Goal: Task Accomplishment & Management: Use online tool/utility

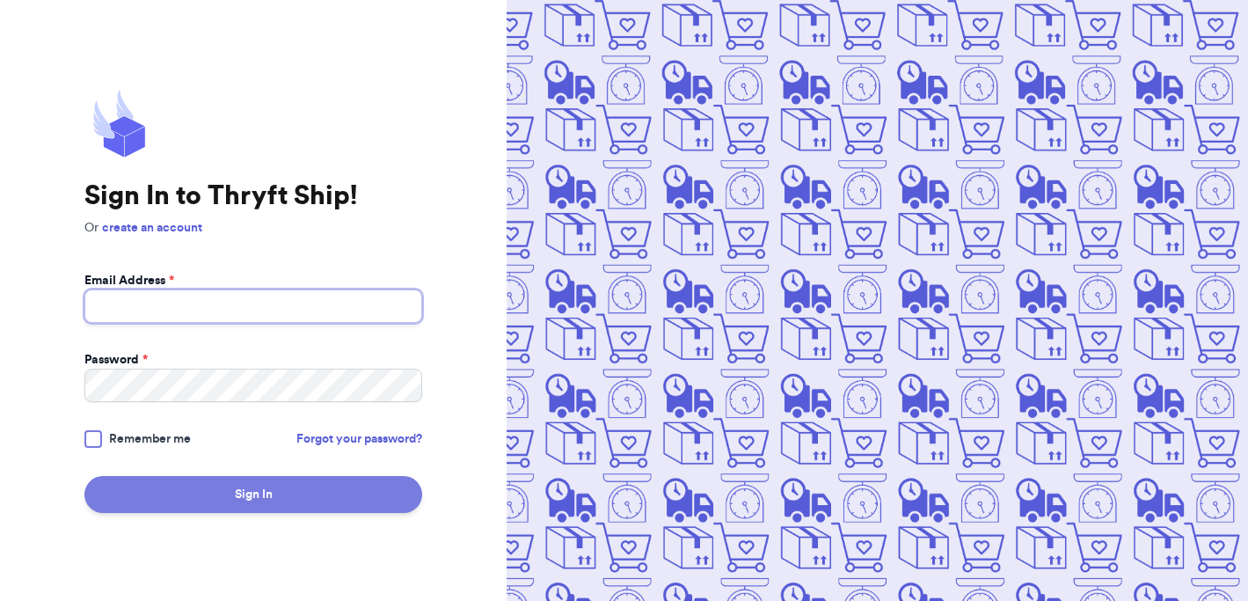
type input "[EMAIL_ADDRESS][DOMAIN_NAME]"
click at [308, 483] on button "Sign In" at bounding box center [253, 494] width 338 height 37
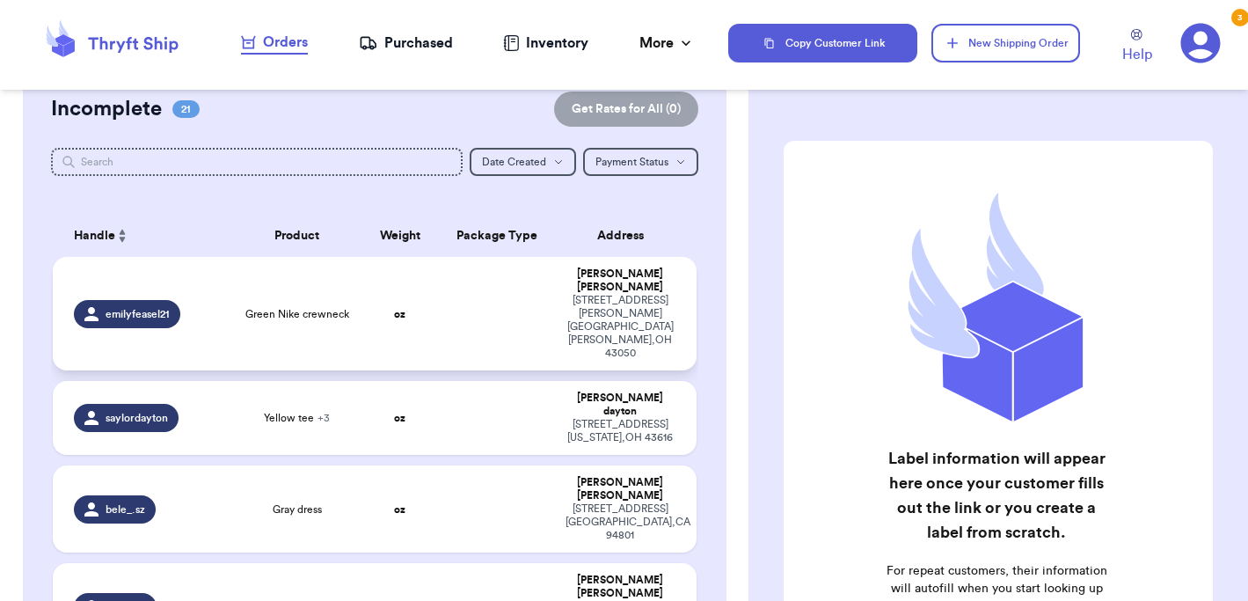
scroll to position [46, 0]
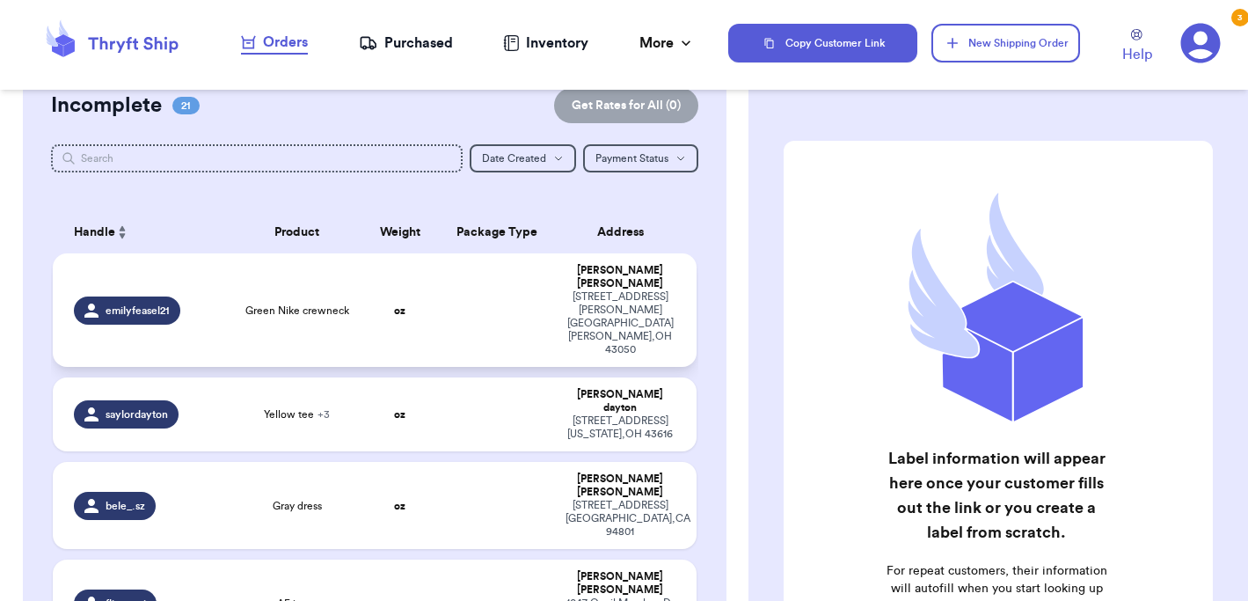
click at [348, 304] on td "Green Nike crewneck" at bounding box center [297, 309] width 128 height 113
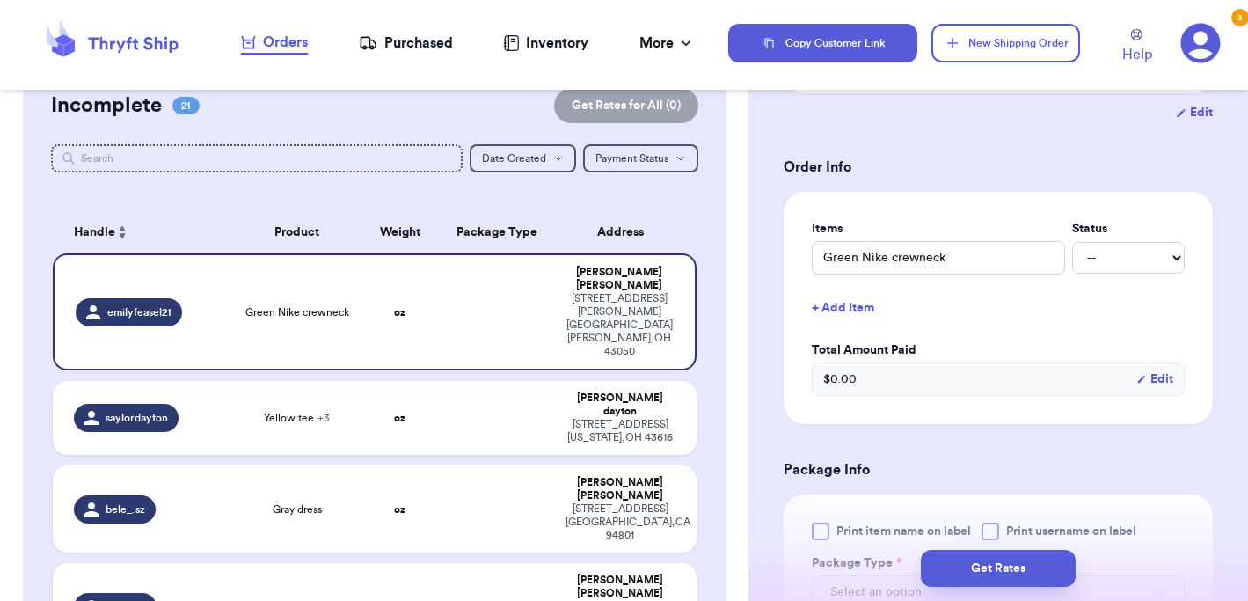
scroll to position [565, 0]
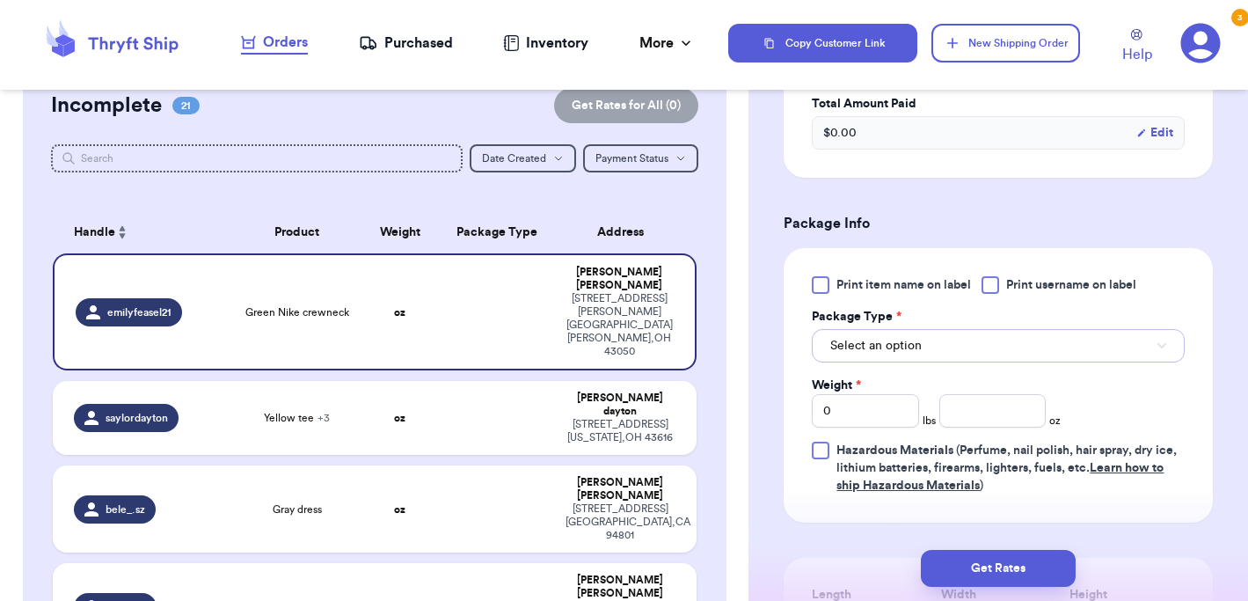
click at [986, 354] on button "Select an option" at bounding box center [998, 345] width 373 height 33
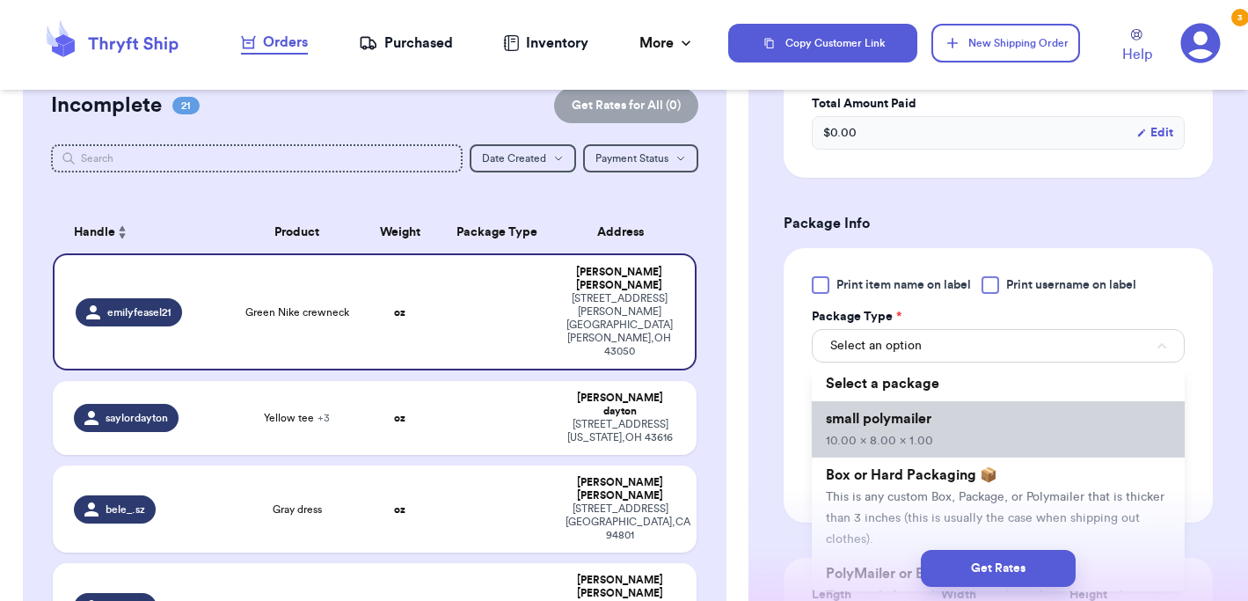
click at [978, 435] on li "small polymailer 10.00 x 8.00 x 1.00" at bounding box center [998, 429] width 373 height 56
type input "10"
type input "8"
type input "1"
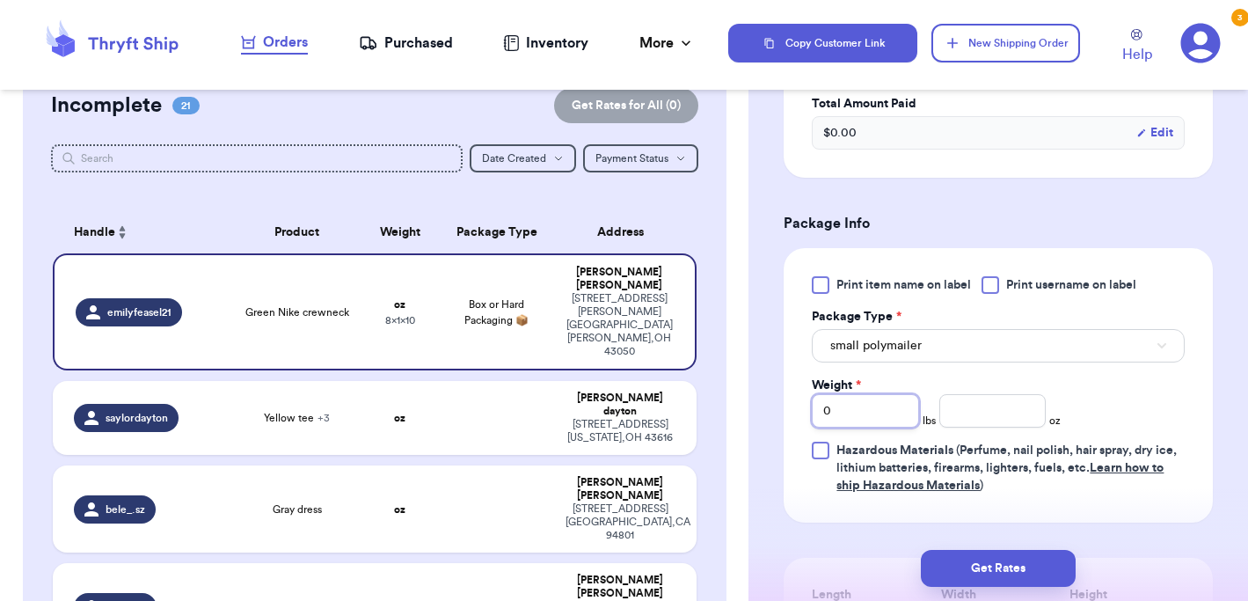
click at [888, 412] on input "0" at bounding box center [865, 410] width 106 height 33
type input "1"
click at [966, 420] on input "number" at bounding box center [992, 410] width 106 height 33
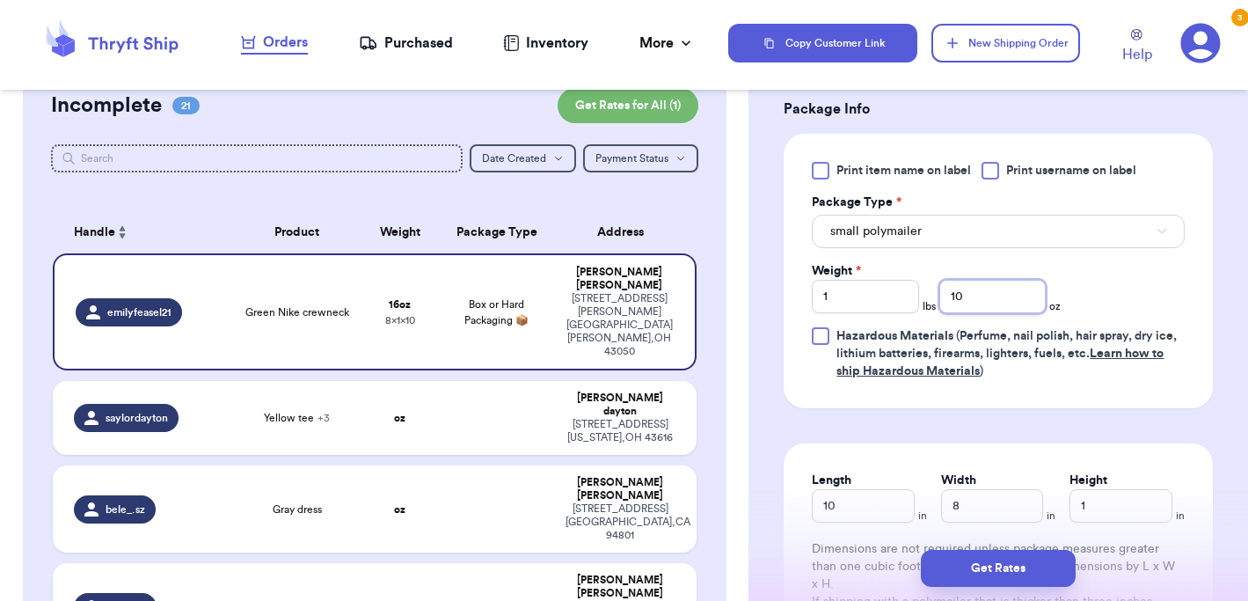
scroll to position [700, 0]
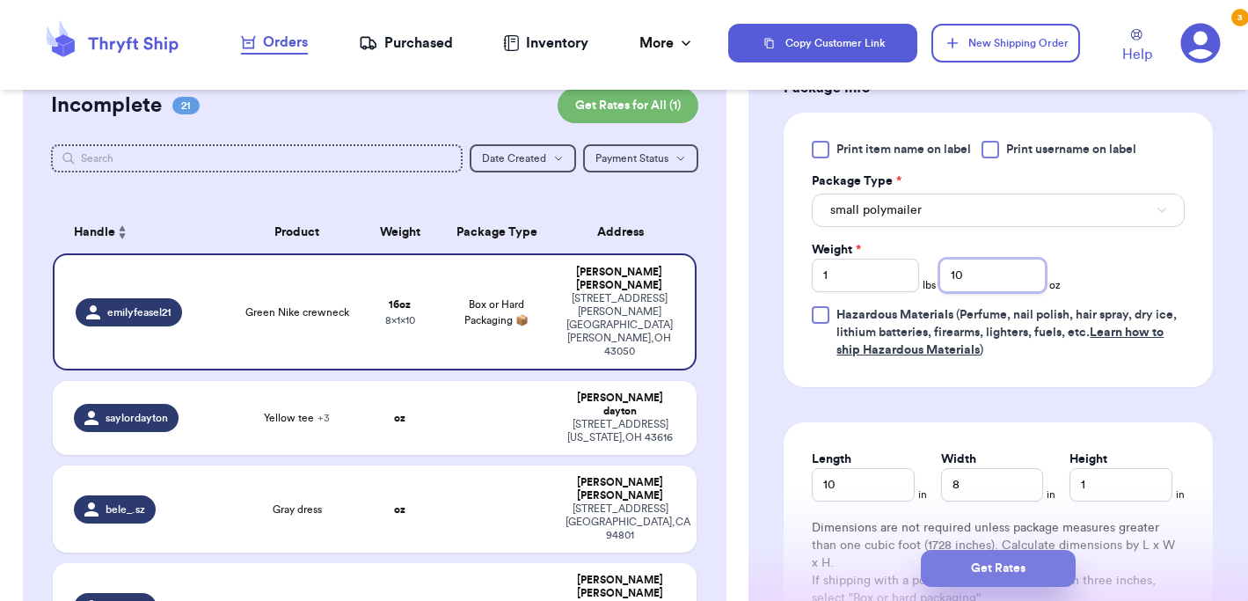
type input "10"
click at [1016, 571] on button "Get Rates" at bounding box center [998, 568] width 155 height 37
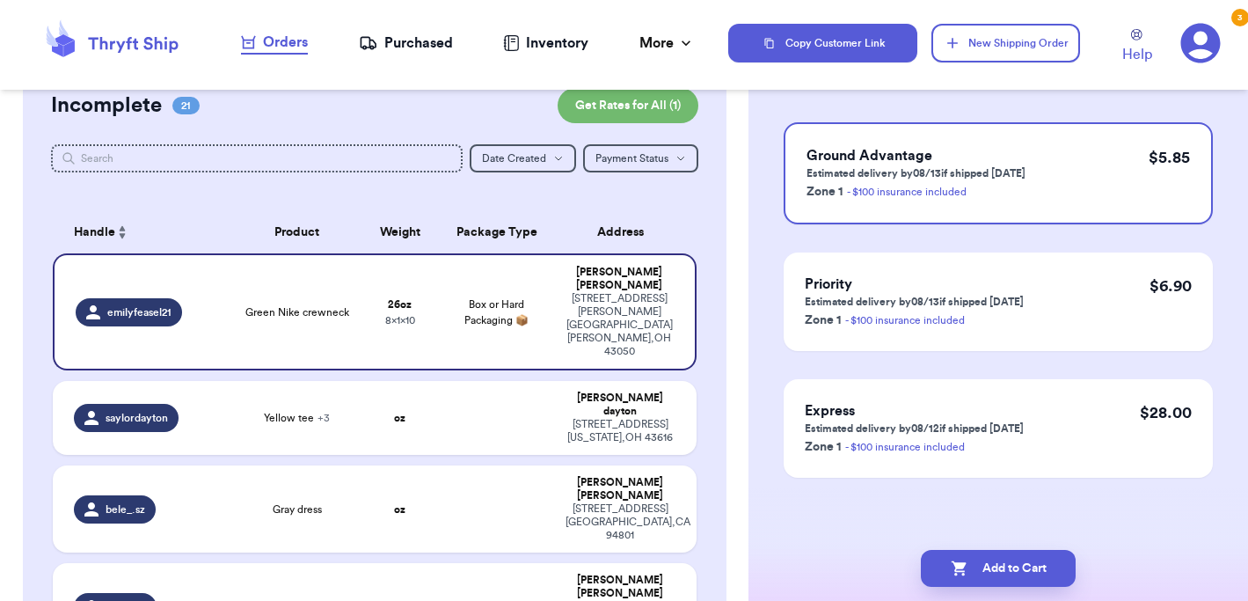
scroll to position [0, 0]
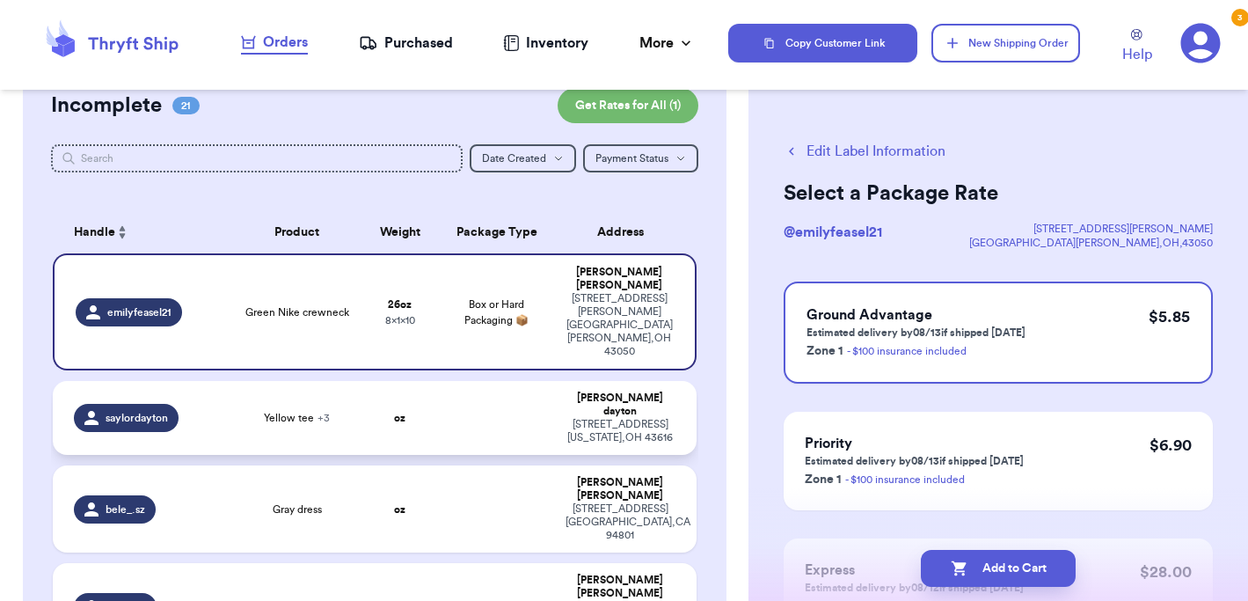
click at [470, 381] on td at bounding box center [497, 418] width 116 height 74
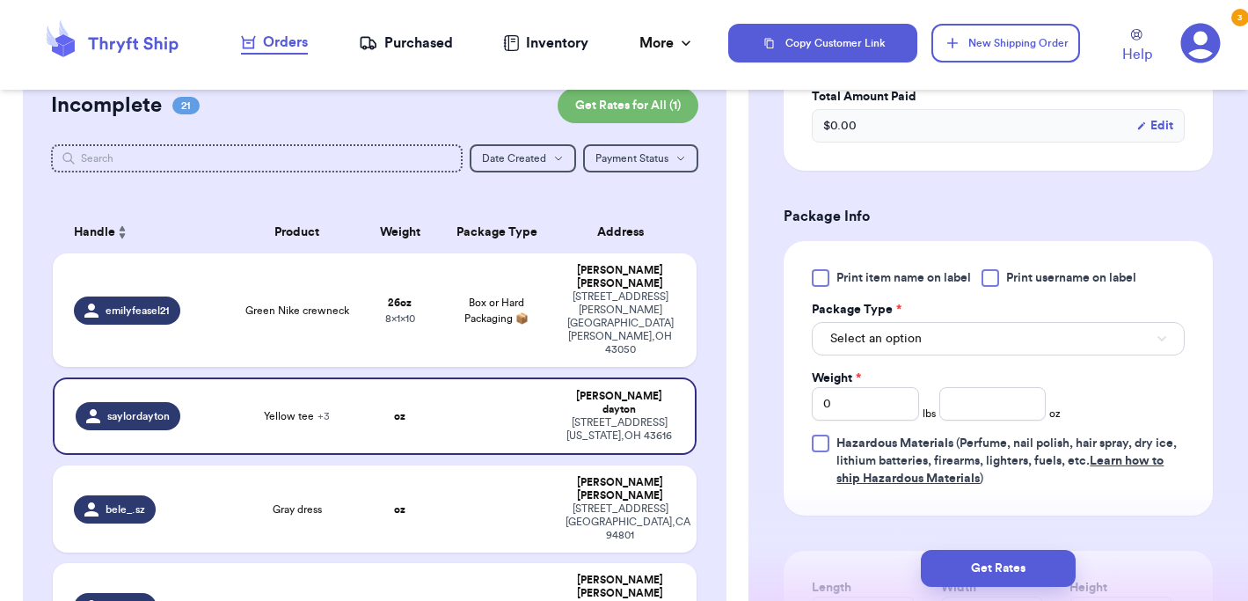
scroll to position [743, 0]
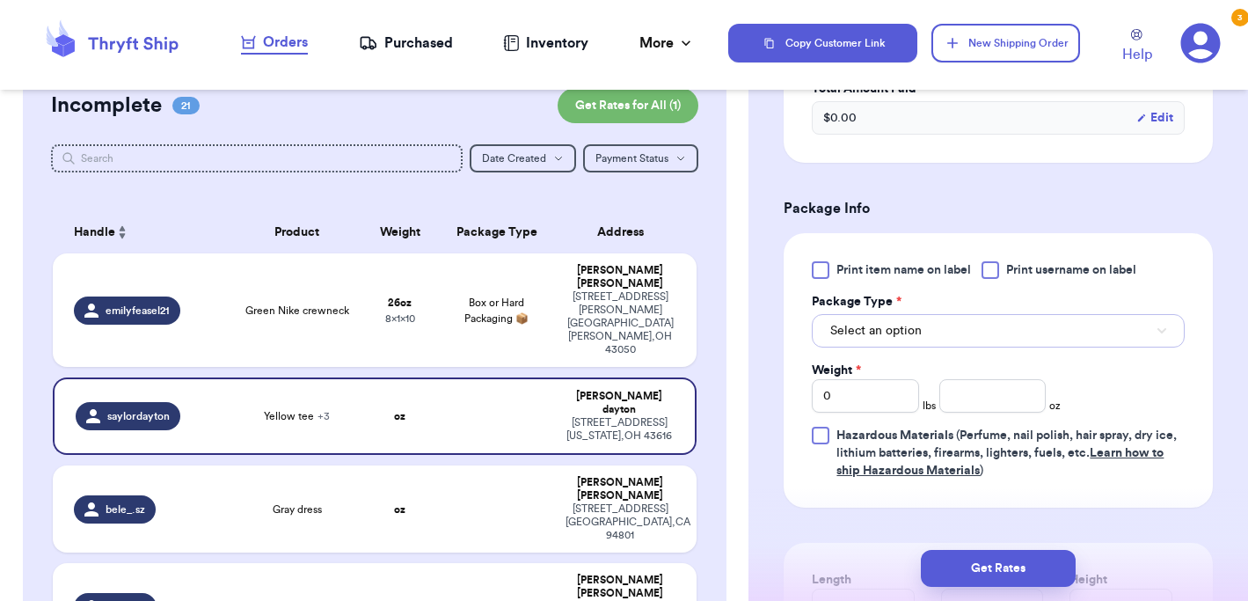
click at [923, 322] on button "Select an option" at bounding box center [998, 330] width 373 height 33
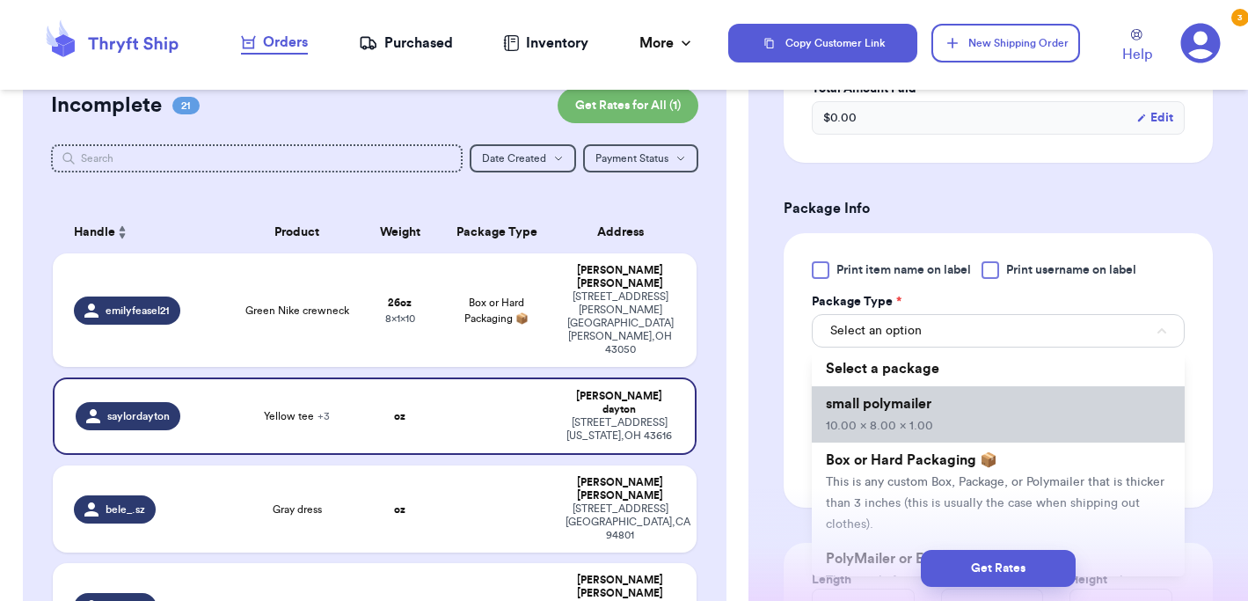
click at [937, 411] on li "small polymailer 10.00 x 8.00 x 1.00" at bounding box center [998, 414] width 373 height 56
type input "10"
type input "8"
type input "1"
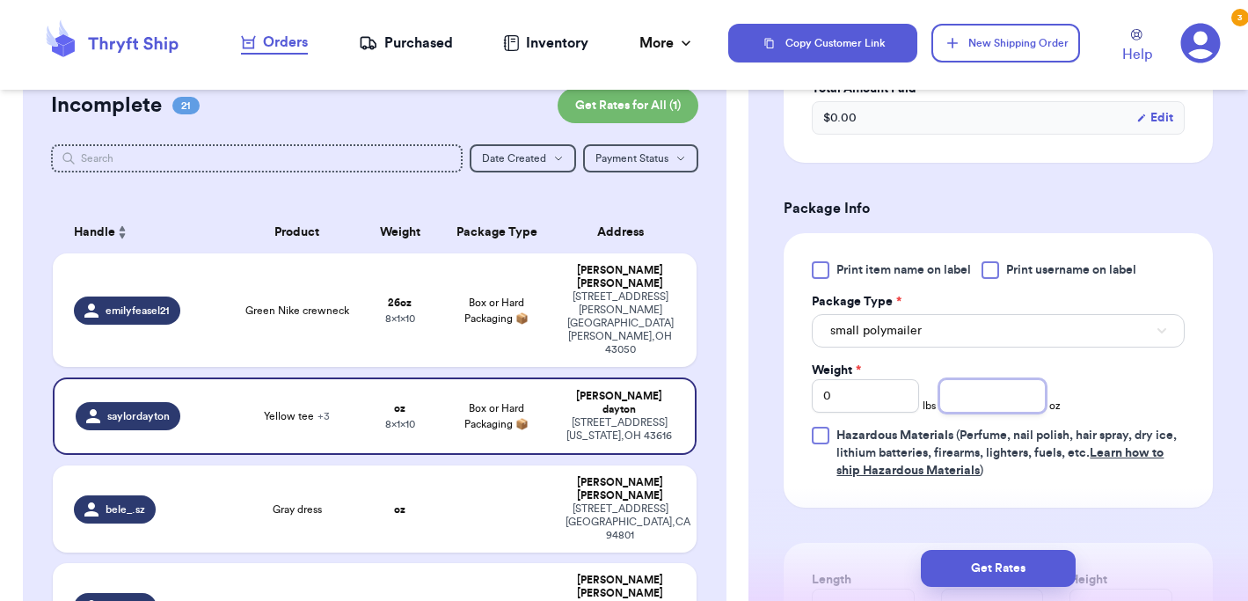
click at [949, 394] on input "number" at bounding box center [992, 395] width 106 height 33
type input "12"
click at [515, 465] on td at bounding box center [497, 508] width 116 height 87
type input "Gray dress"
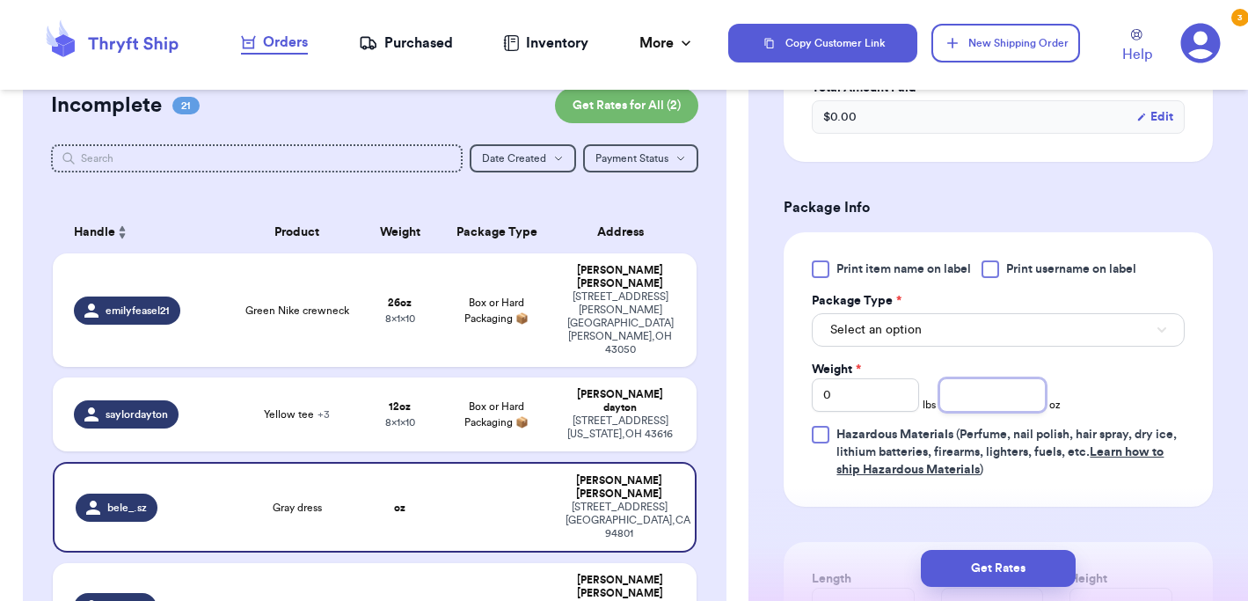
click at [1018, 397] on input "number" at bounding box center [992, 394] width 106 height 33
type input "6"
click at [320, 600] on div "AE jeans" at bounding box center [297, 607] width 107 height 14
type input "AE jeans"
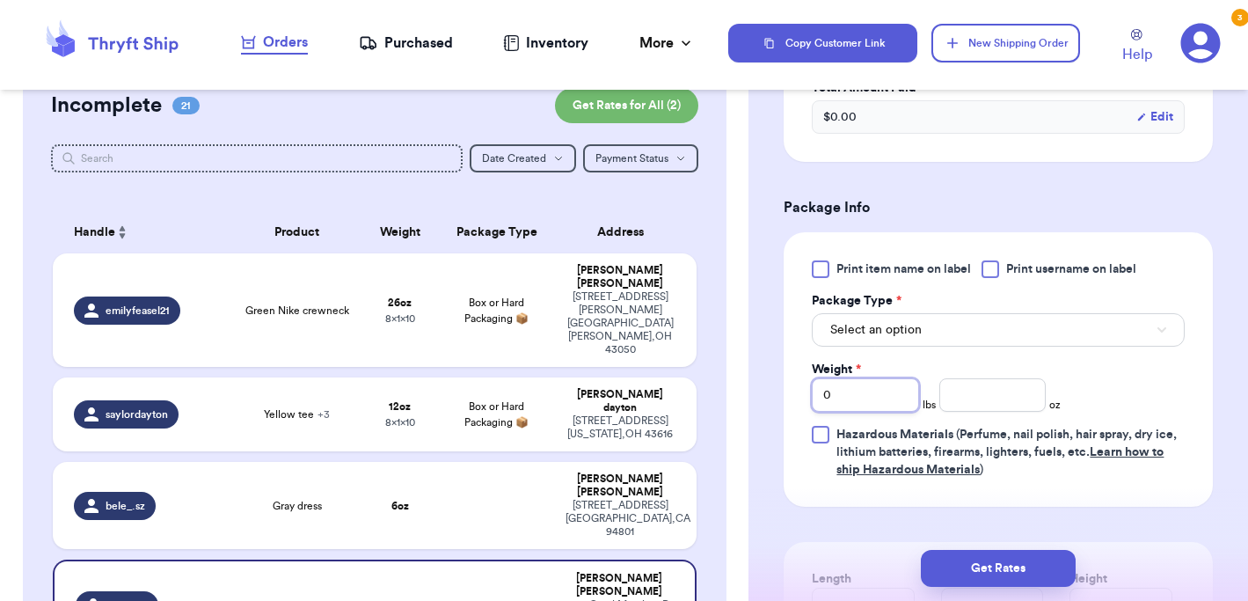
click at [854, 403] on input "0" at bounding box center [865, 394] width 106 height 33
type input "1"
click at [992, 398] on input "number" at bounding box center [992, 394] width 106 height 33
type input "4.3"
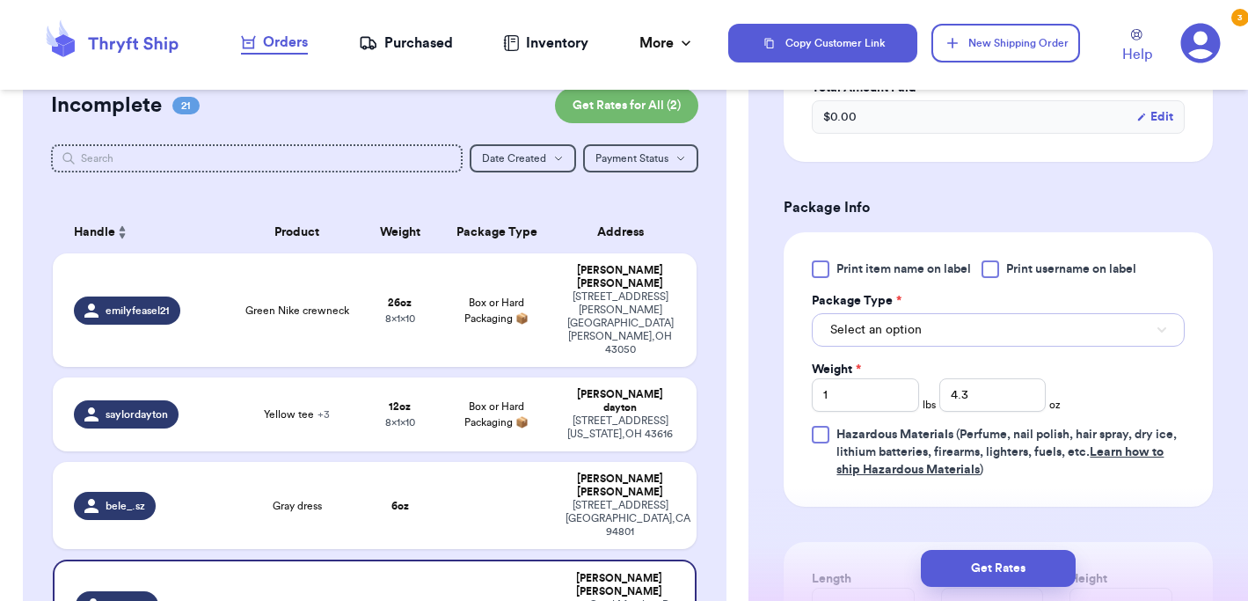
click at [958, 339] on button "Select an option" at bounding box center [998, 329] width 373 height 33
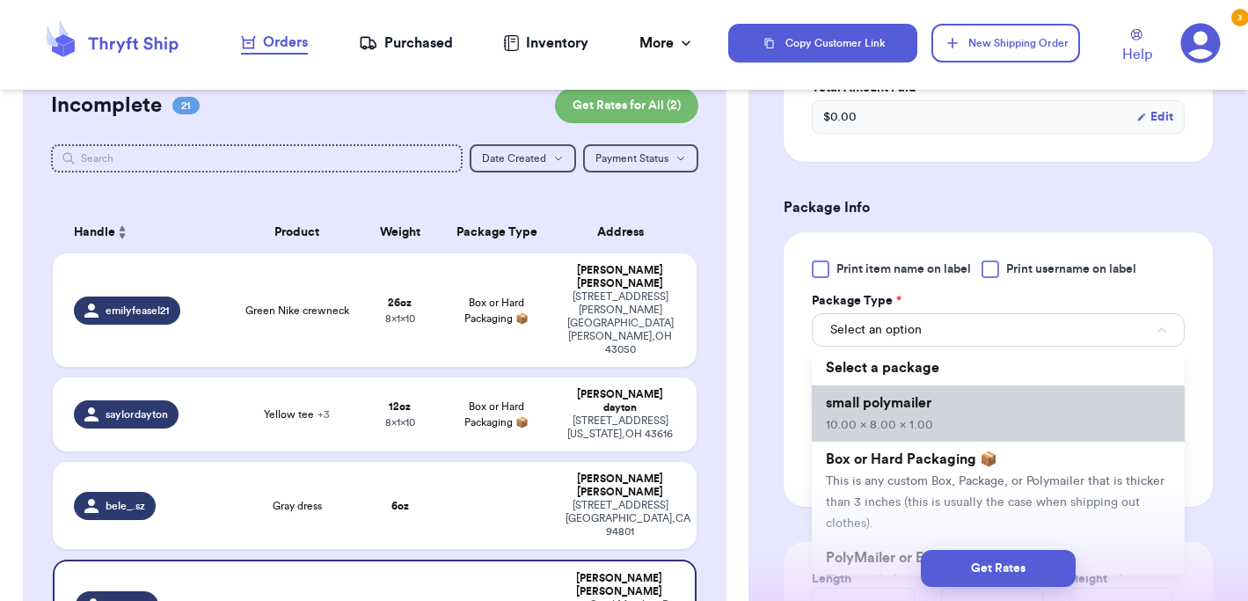
click at [944, 436] on li "small polymailer 10.00 x 8.00 x 1.00" at bounding box center [998, 413] width 373 height 56
type input "10"
type input "8"
type input "1"
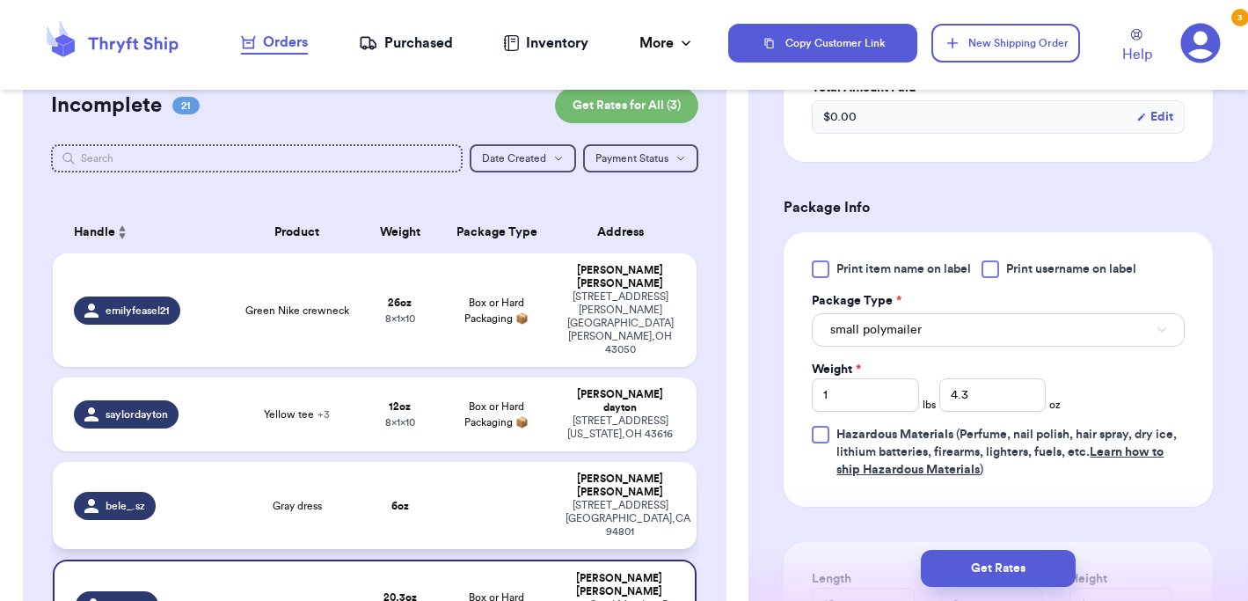
click at [648, 472] on div "[PERSON_NAME]" at bounding box center [620, 485] width 110 height 26
type input "Gray dress"
type input "0"
type input "6"
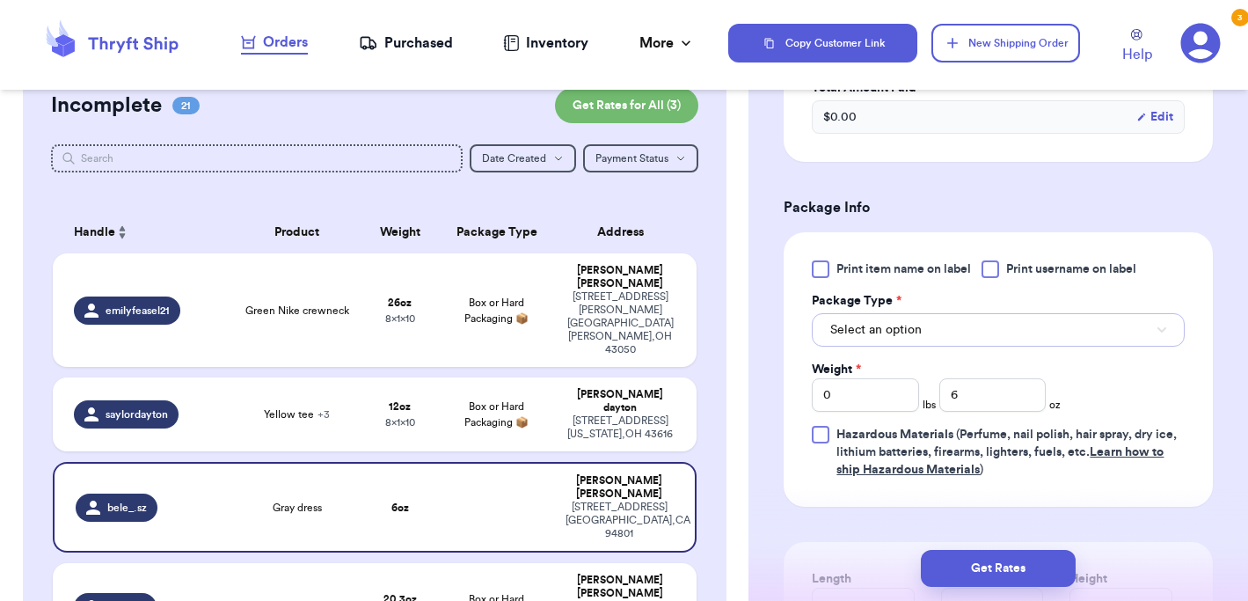
click at [911, 327] on span "Select an option" at bounding box center [875, 330] width 91 height 18
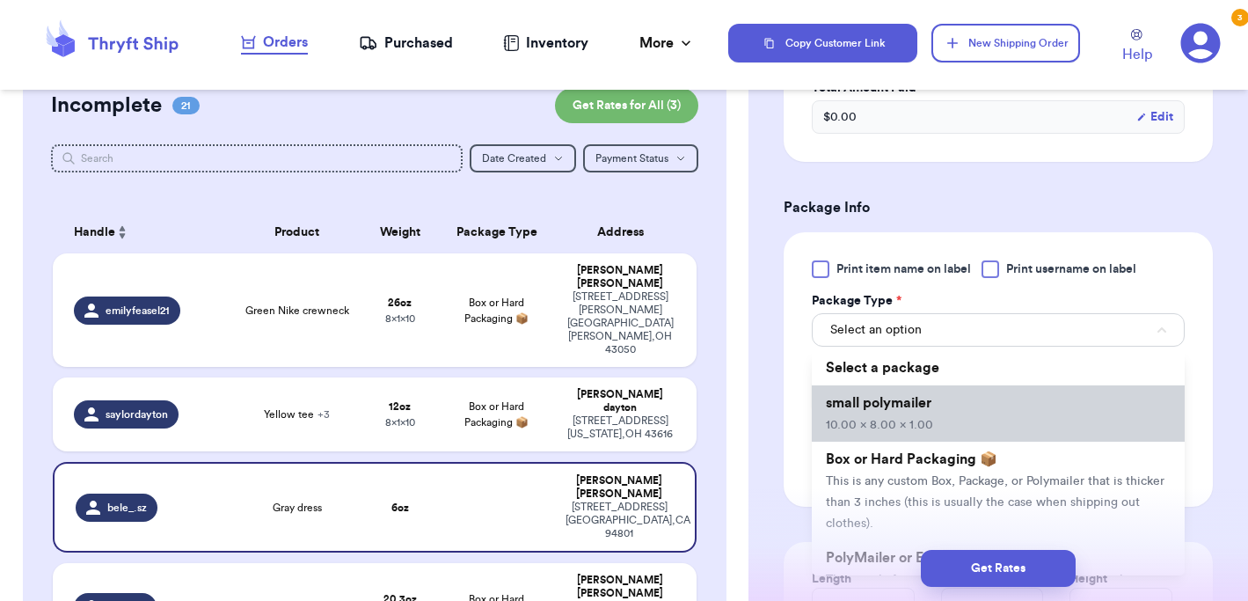
click at [907, 421] on span "10.00 x 8.00 x 1.00" at bounding box center [879, 425] width 107 height 12
type input "10"
type input "8"
type input "1"
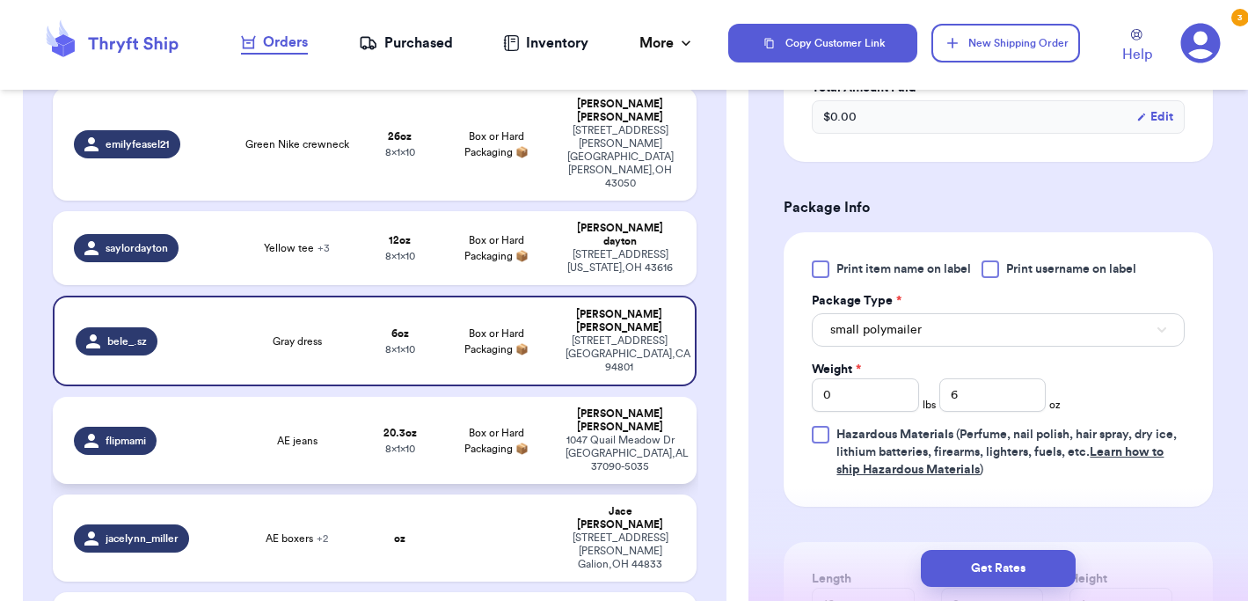
scroll to position [221, 0]
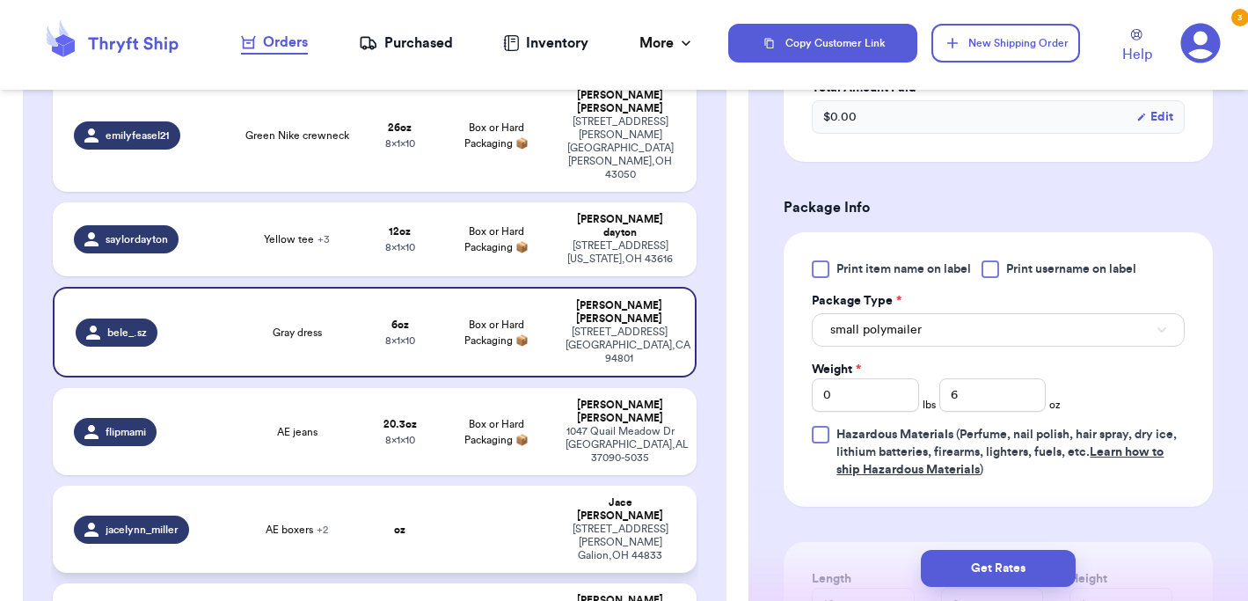
click at [532, 485] on td at bounding box center [497, 528] width 116 height 87
type input "AE boxers"
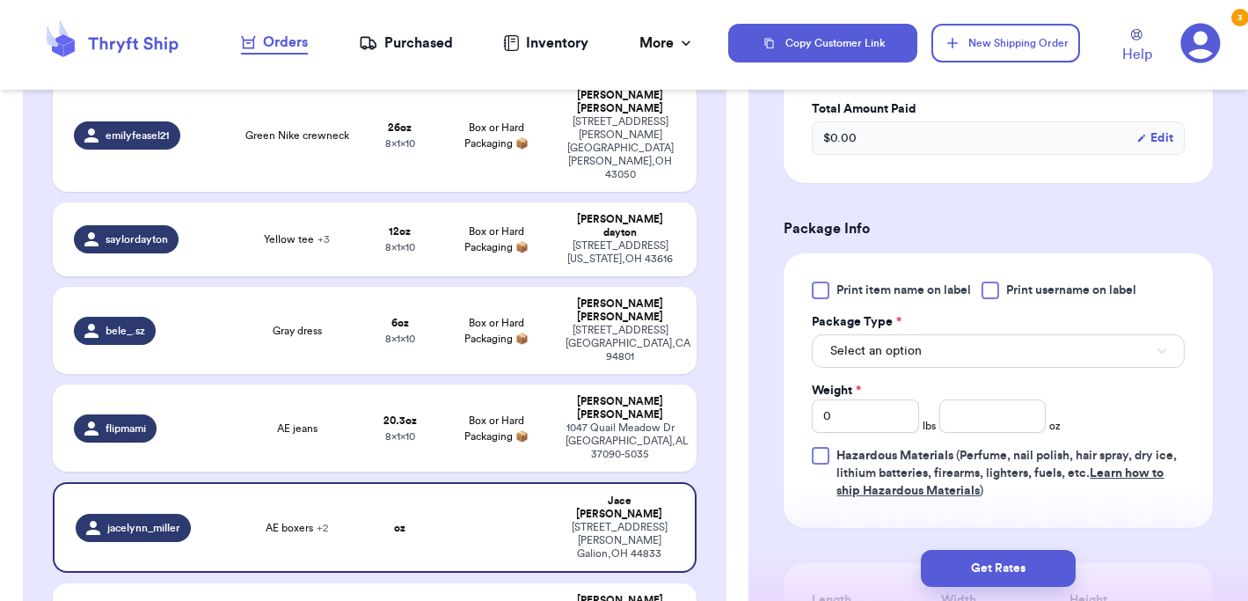
scroll to position [703, 0]
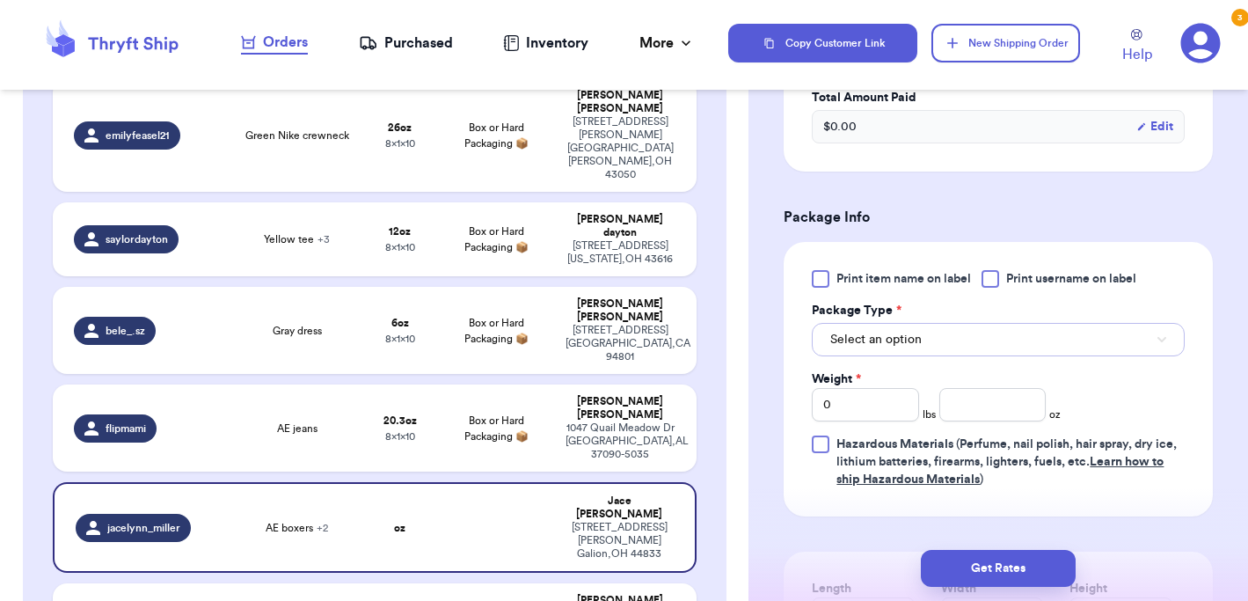
click at [963, 323] on button "Select an option" at bounding box center [998, 339] width 373 height 33
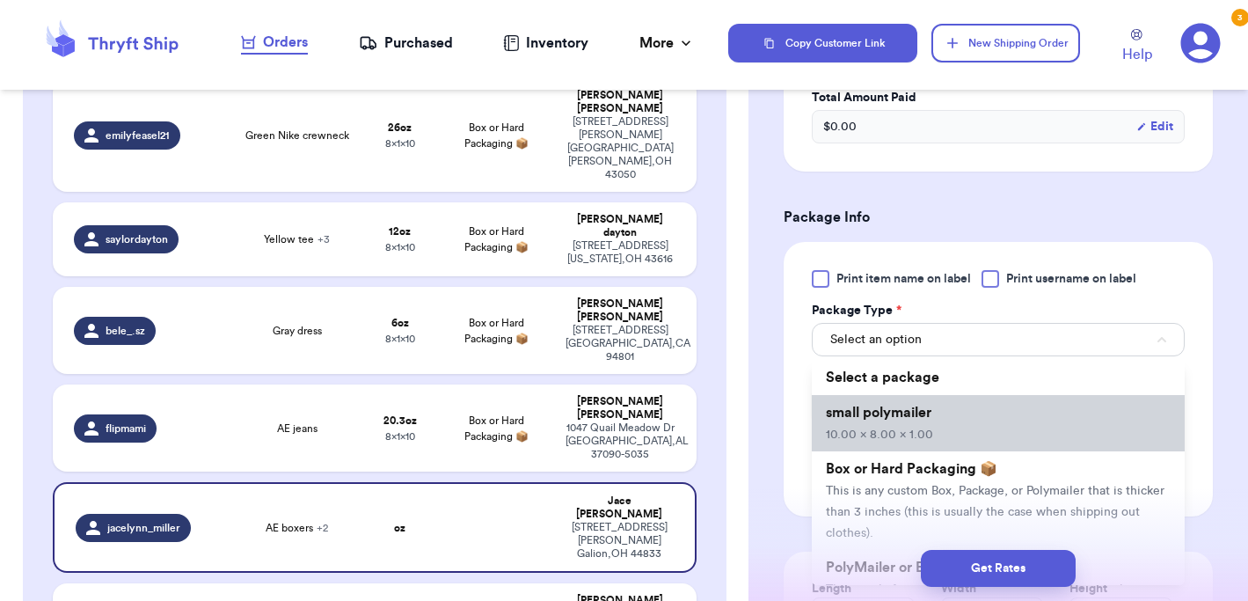
click at [938, 400] on li "small polymailer 10.00 x 8.00 x 1.00" at bounding box center [998, 423] width 373 height 56
type input "10"
type input "8"
type input "1"
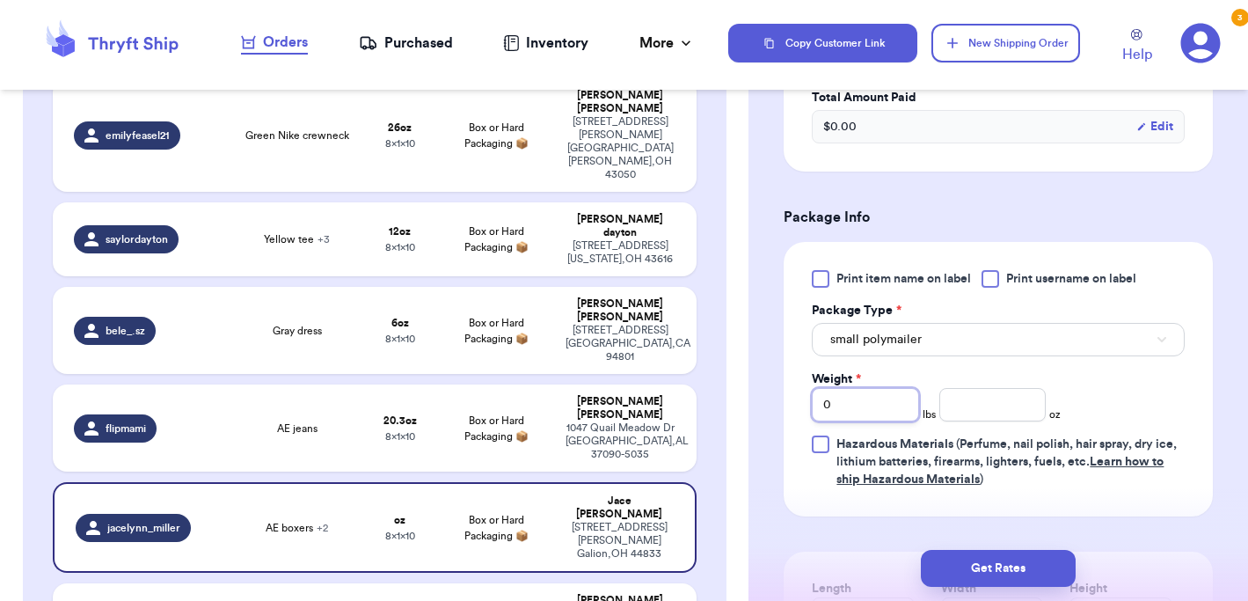
click at [886, 388] on input "0" at bounding box center [865, 404] width 106 height 33
type input "1"
click at [1018, 388] on input "number" at bounding box center [992, 404] width 106 height 33
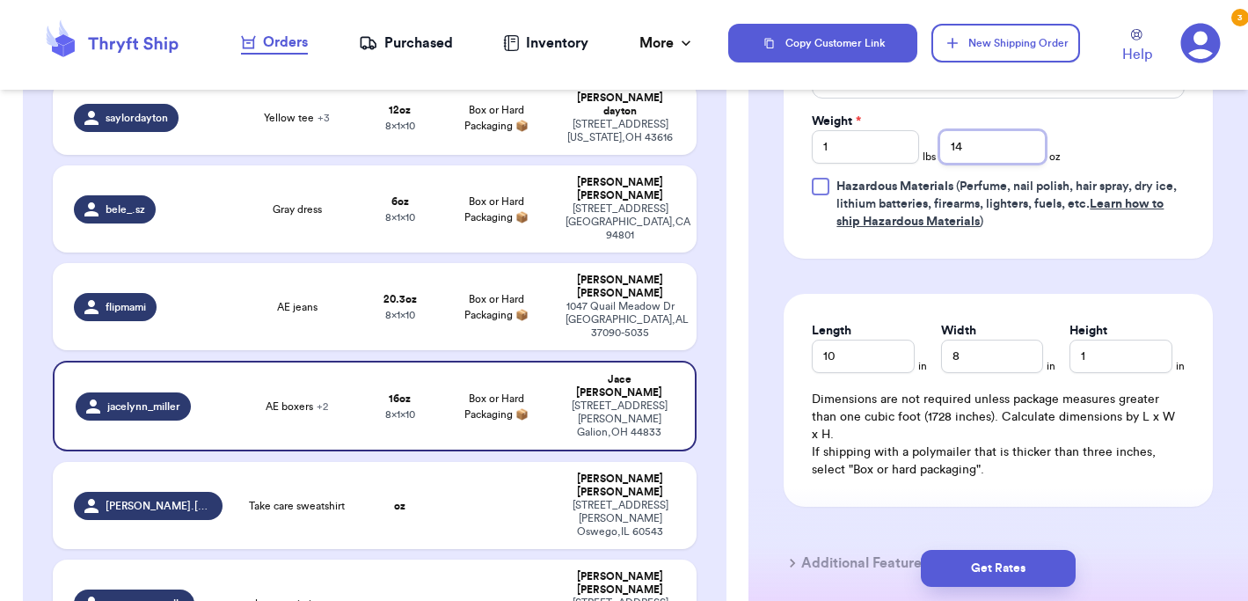
scroll to position [1042, 0]
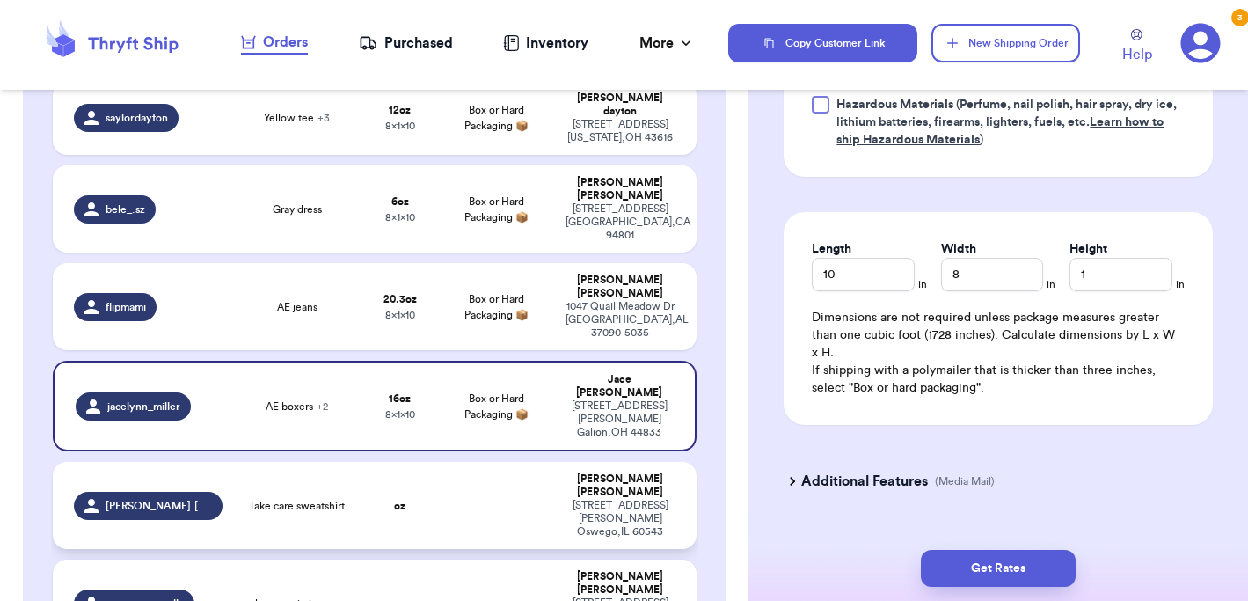
type input "14"
click at [582, 499] on div "[STREET_ADDRESS][PERSON_NAME]" at bounding box center [620, 519] width 110 height 40
type input "Take care sweatshirt"
type input "0"
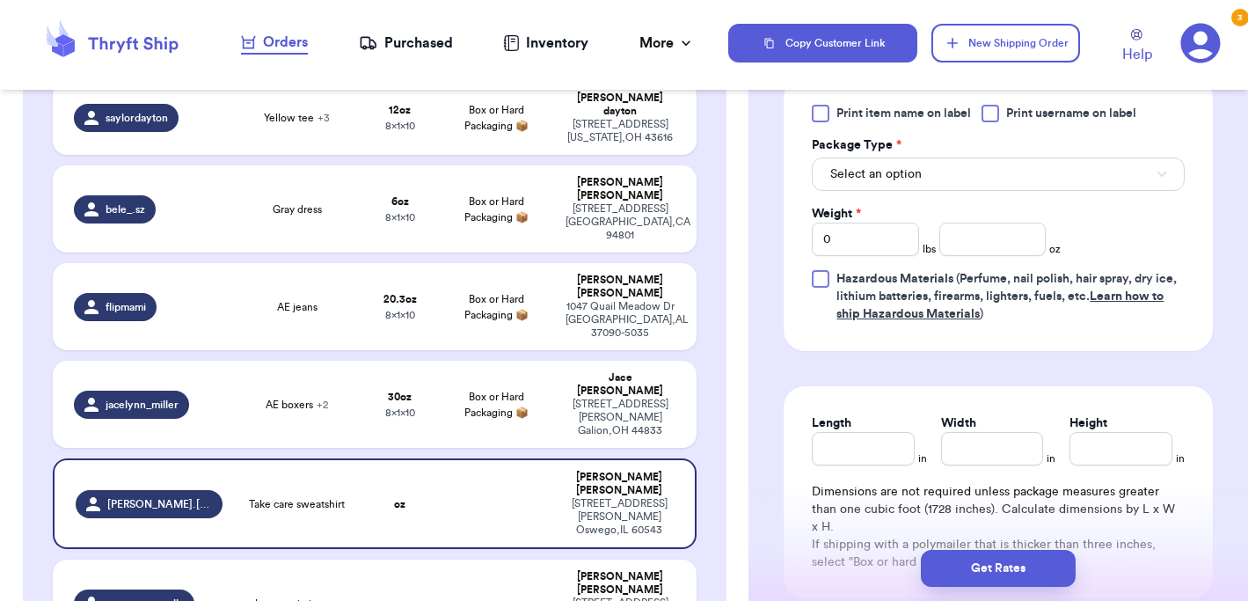
scroll to position [716, 0]
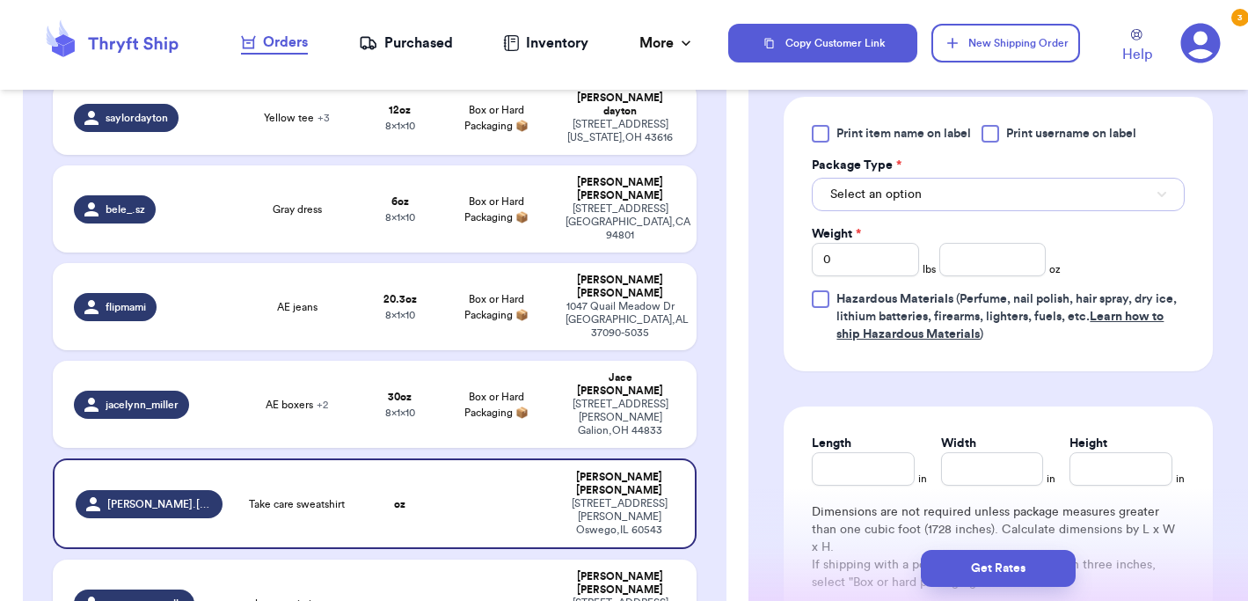
click at [993, 194] on button "Select an option" at bounding box center [998, 194] width 373 height 33
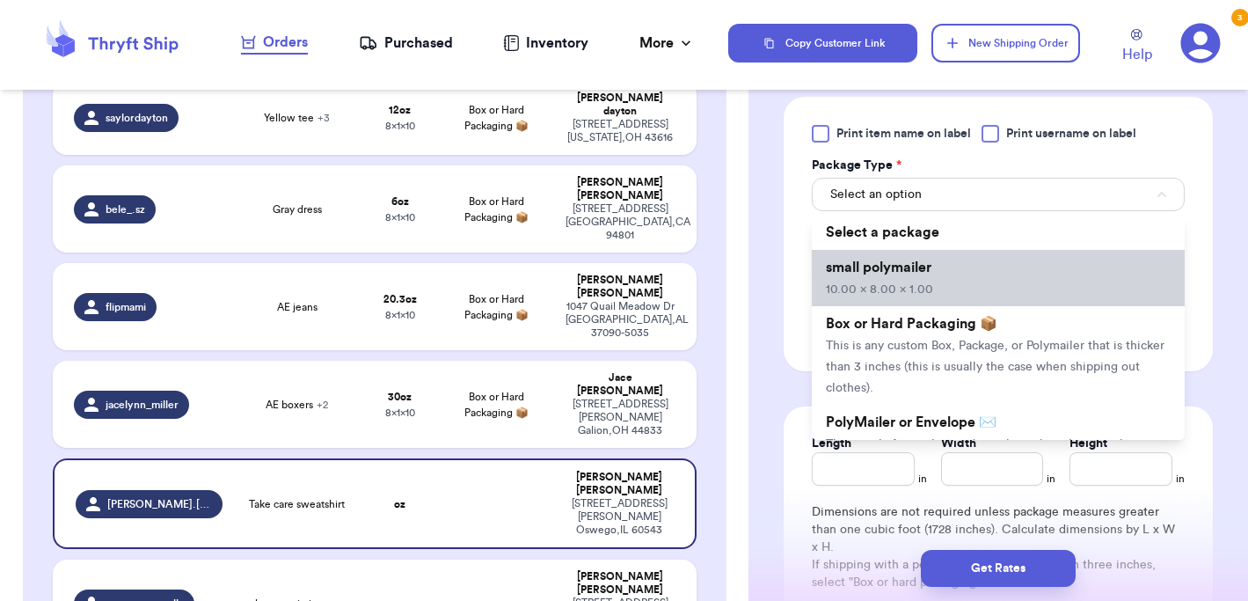
click at [947, 286] on li "small polymailer 10.00 x 8.00 x 1.00" at bounding box center [998, 278] width 373 height 56
type input "10"
type input "8"
type input "1"
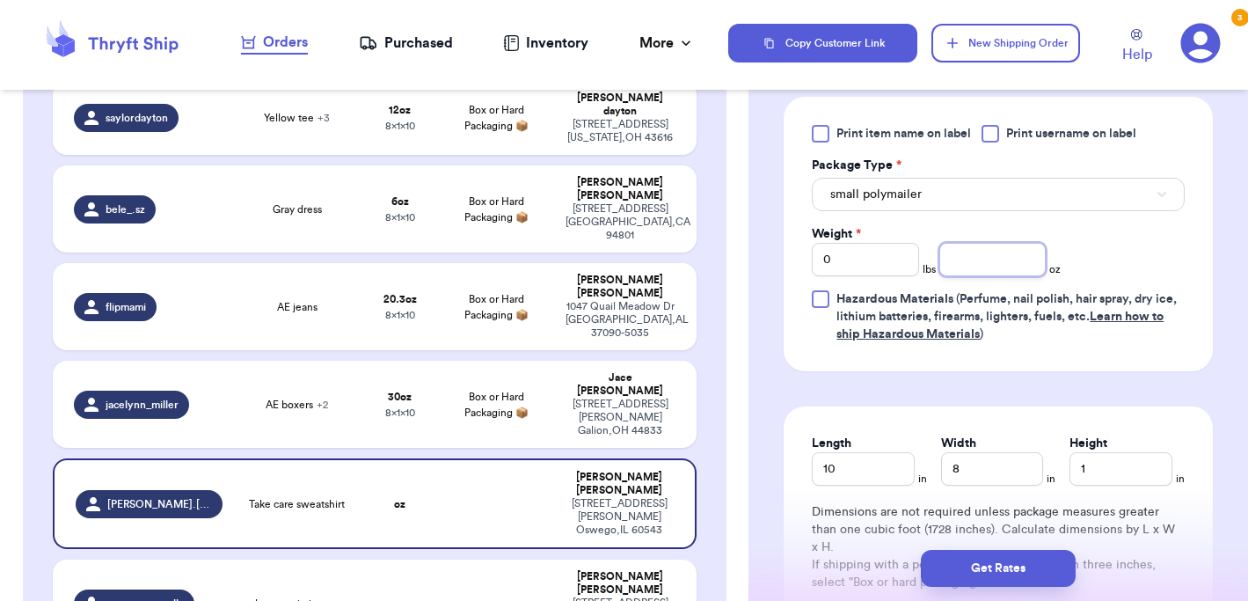
click at [999, 255] on input "number" at bounding box center [992, 259] width 106 height 33
type input "15"
